Goal: Navigation & Orientation: Find specific page/section

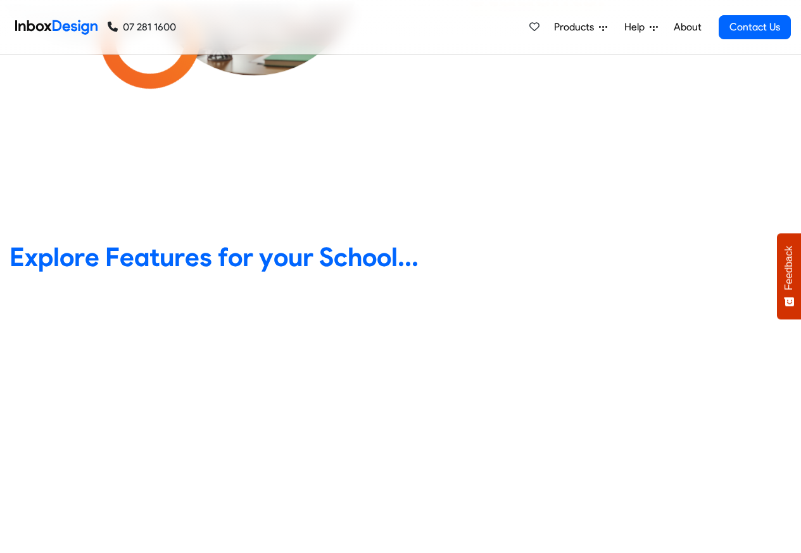
scroll to position [380, 0]
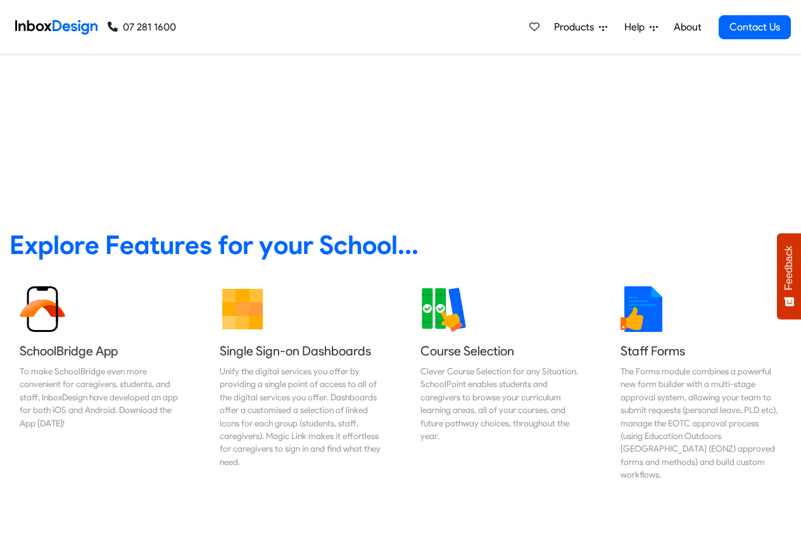
click at [688, 27] on link "About" at bounding box center [687, 27] width 35 height 25
